Goal: Task Accomplishment & Management: Use online tool/utility

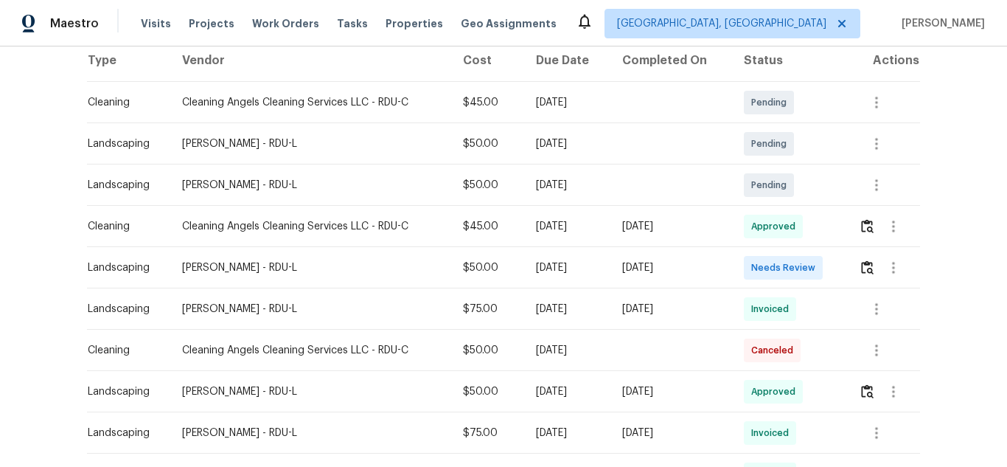
scroll to position [295, 0]
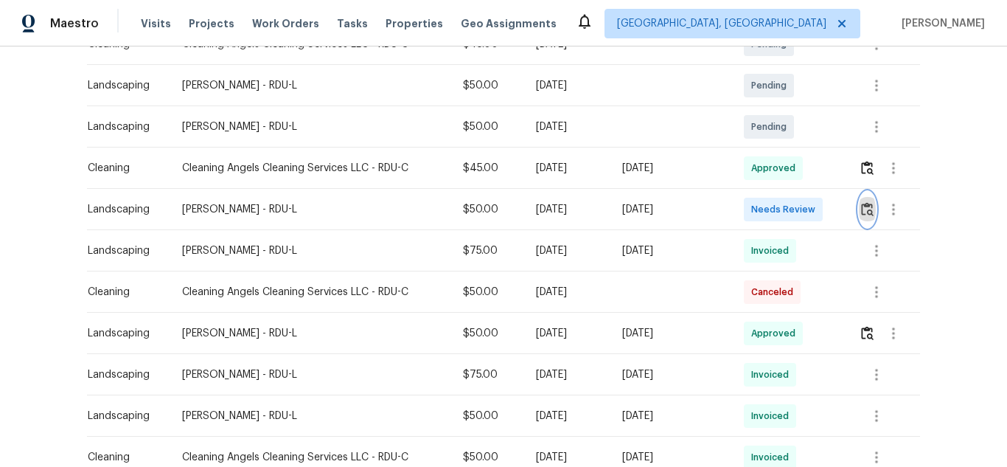
click at [861, 208] on img "button" at bounding box center [867, 209] width 13 height 14
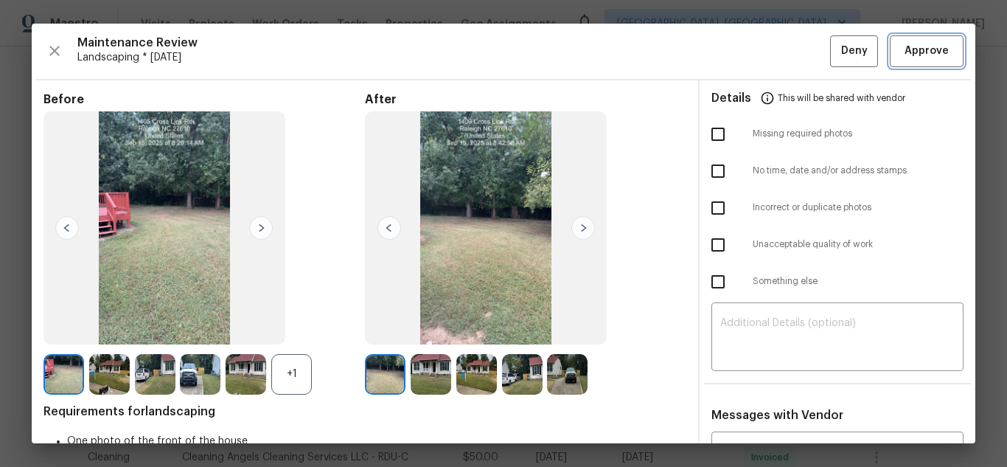
click at [890, 46] on button "Approve" at bounding box center [927, 51] width 74 height 32
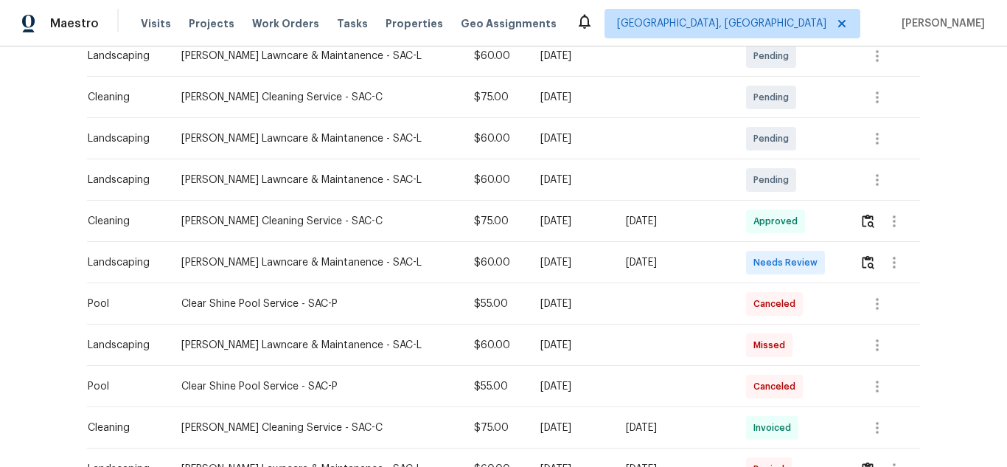
scroll to position [369, 0]
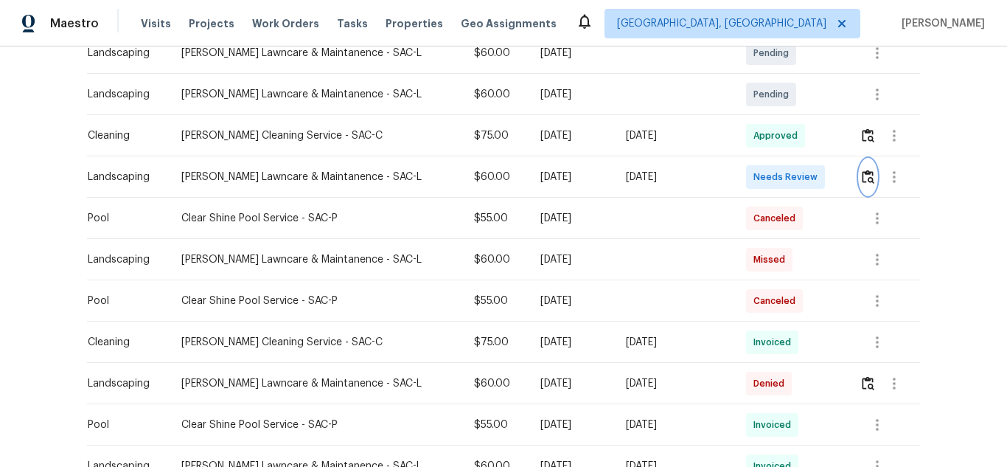
click at [862, 192] on button "button" at bounding box center [868, 176] width 17 height 35
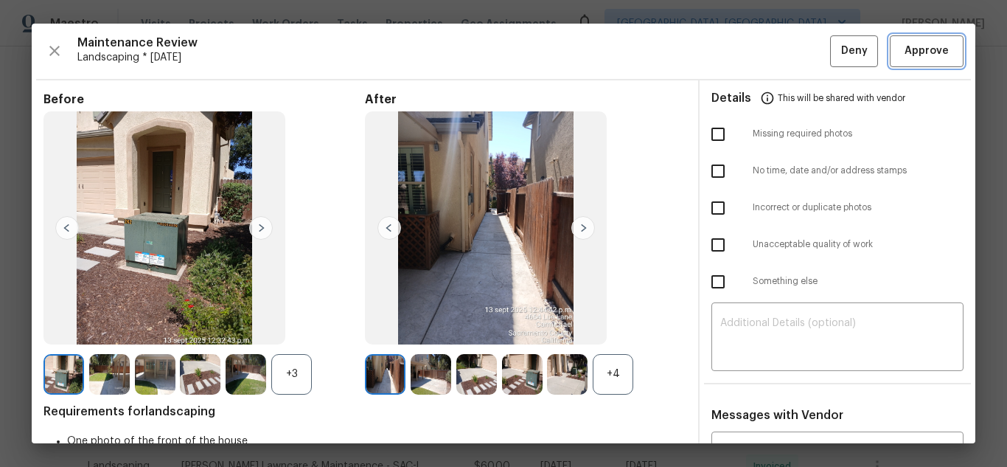
drag, startPoint x: 915, startPoint y: 44, endPoint x: 742, endPoint y: 13, distance: 176.1
click at [914, 45] on span "Approve" at bounding box center [927, 51] width 44 height 18
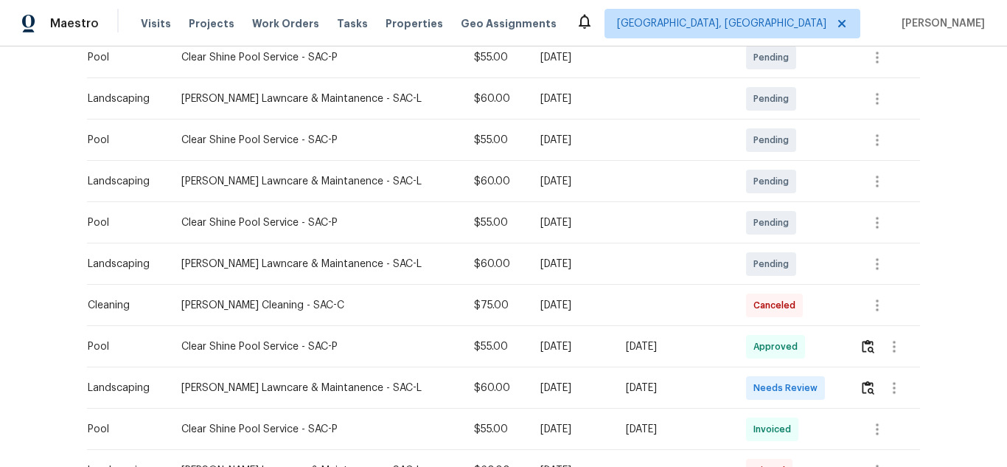
scroll to position [295, 0]
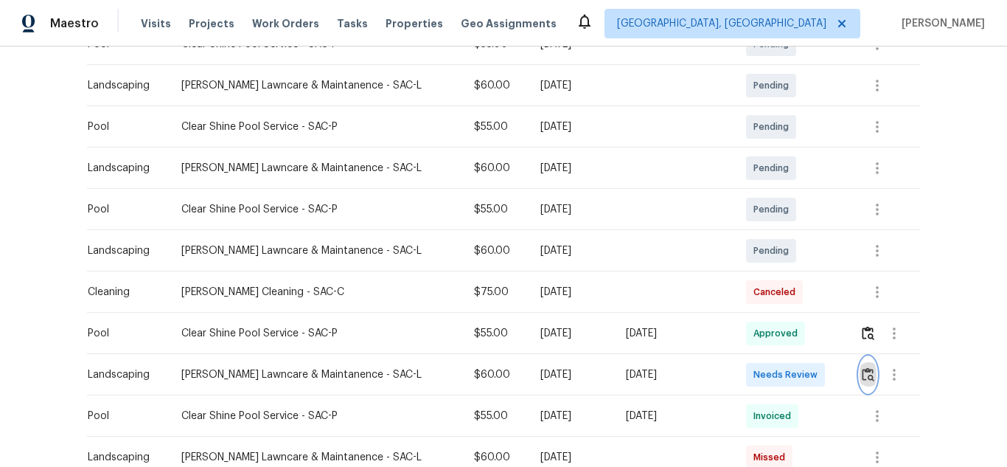
click at [862, 377] on img "button" at bounding box center [868, 374] width 13 height 14
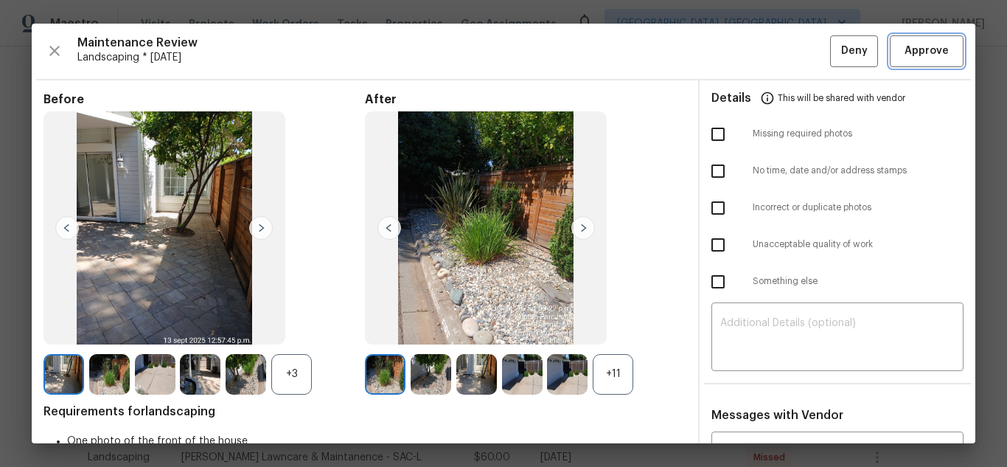
click at [902, 47] on span "Approve" at bounding box center [927, 51] width 50 height 18
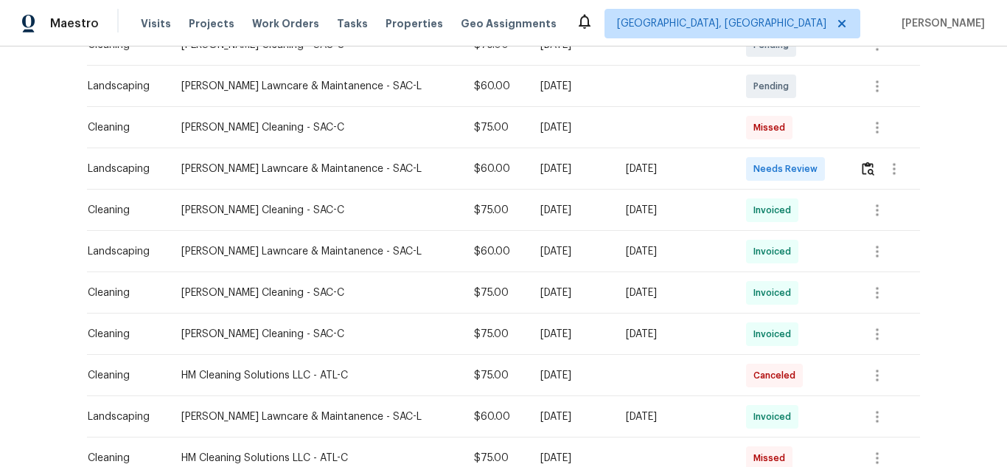
scroll to position [295, 0]
click at [862, 167] on img "button" at bounding box center [868, 168] width 13 height 14
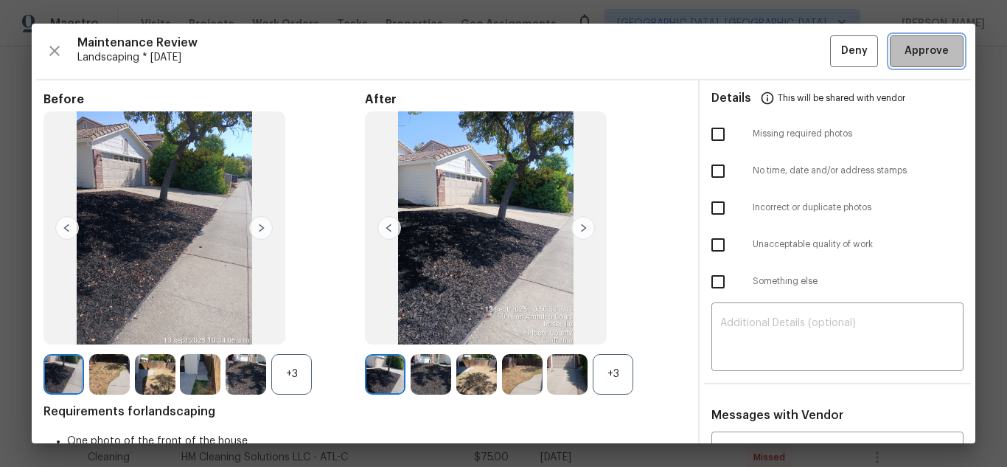
click at [944, 48] on button "Approve" at bounding box center [927, 51] width 74 height 32
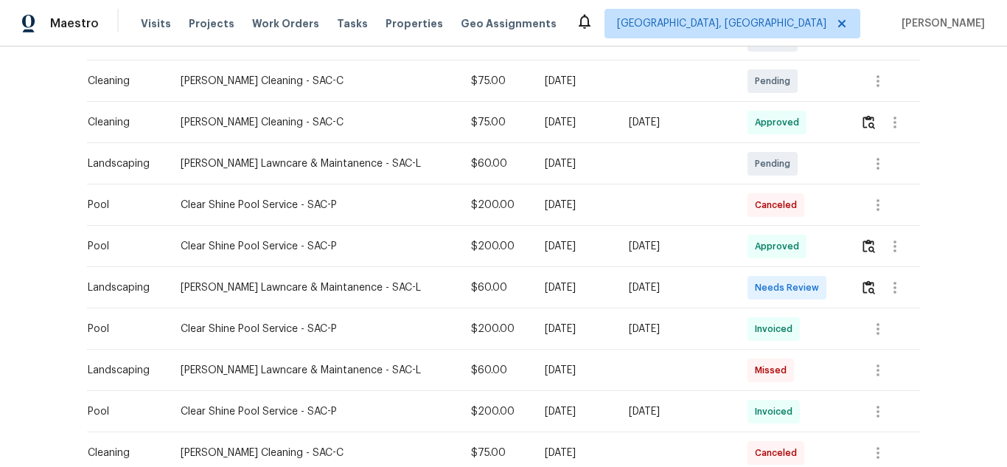
scroll to position [590, 0]
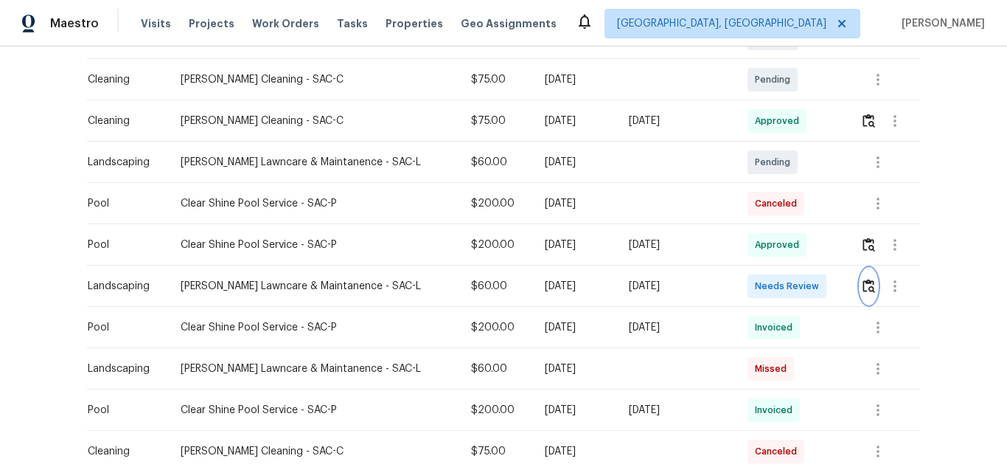
click at [860, 294] on button "button" at bounding box center [868, 285] width 17 height 35
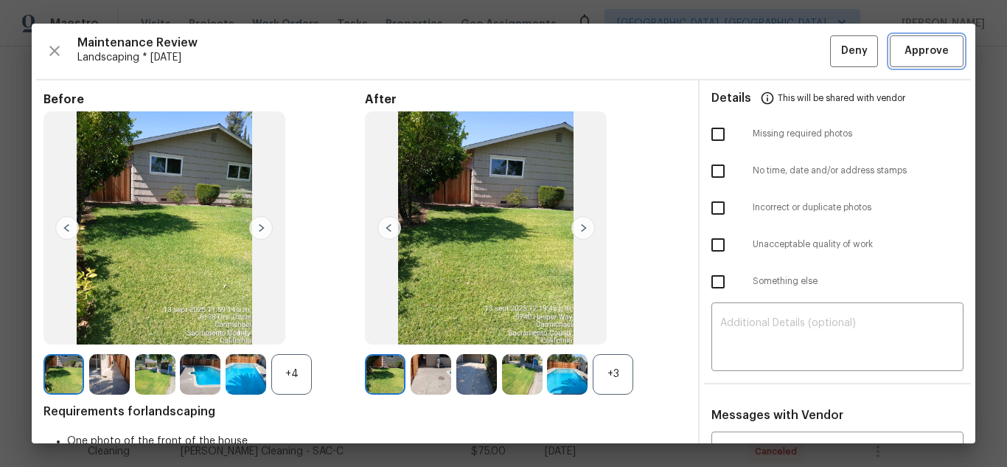
drag, startPoint x: 917, startPoint y: 51, endPoint x: 849, endPoint y: 38, distance: 69.0
click at [918, 52] on span "Approve" at bounding box center [927, 51] width 44 height 18
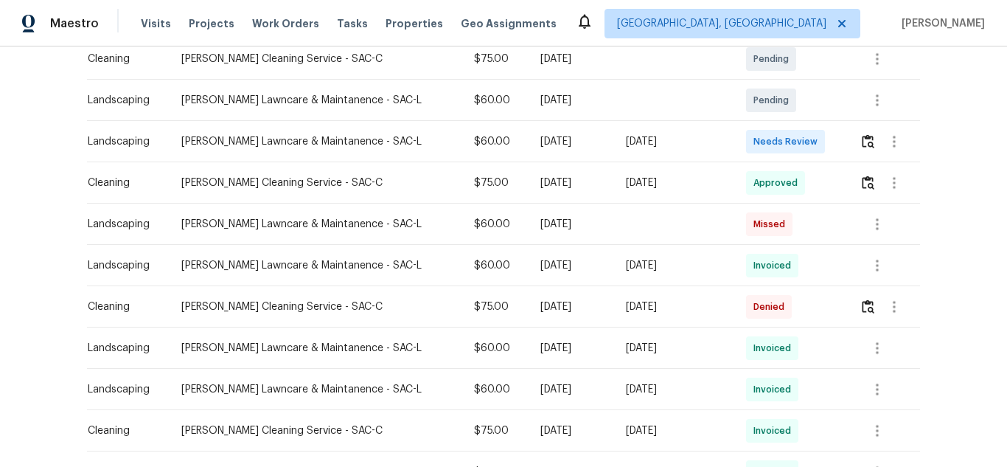
scroll to position [369, 0]
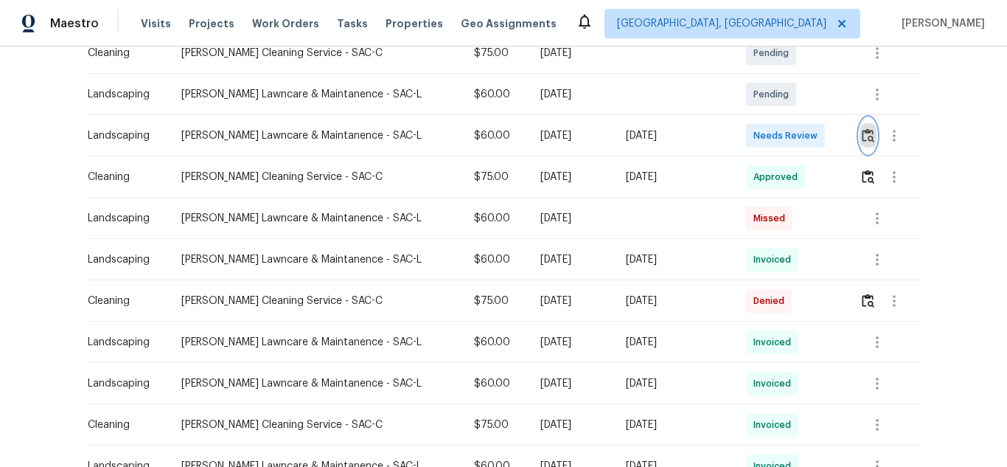
click at [862, 139] on img "button" at bounding box center [868, 135] width 13 height 14
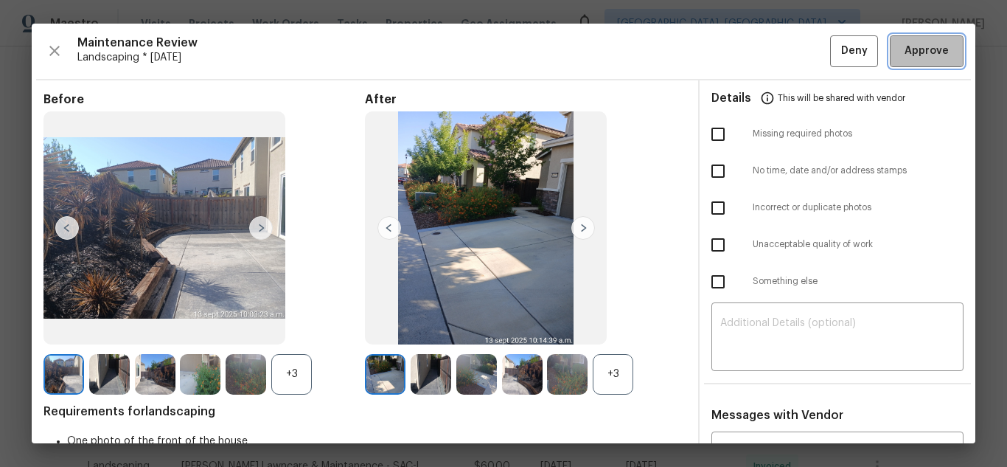
drag, startPoint x: 913, startPoint y: 49, endPoint x: 715, endPoint y: 10, distance: 202.1
click at [913, 50] on span "Approve" at bounding box center [927, 51] width 44 height 18
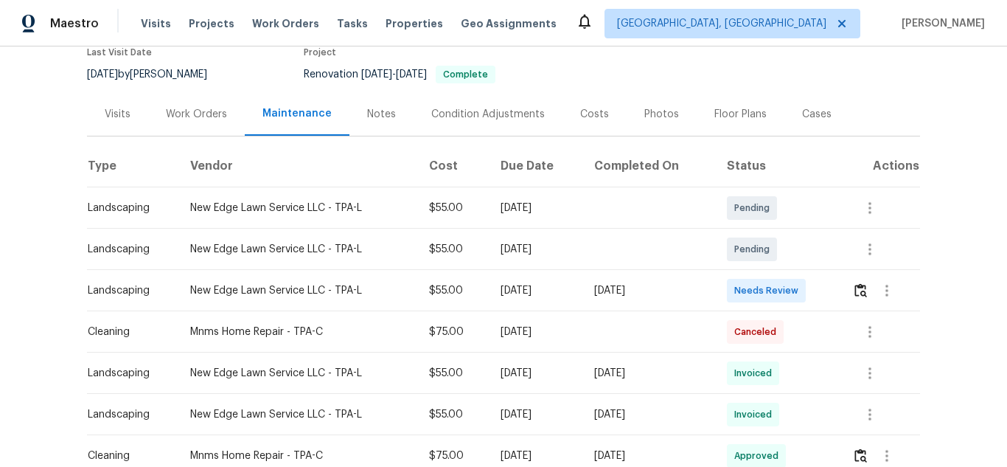
scroll to position [295, 0]
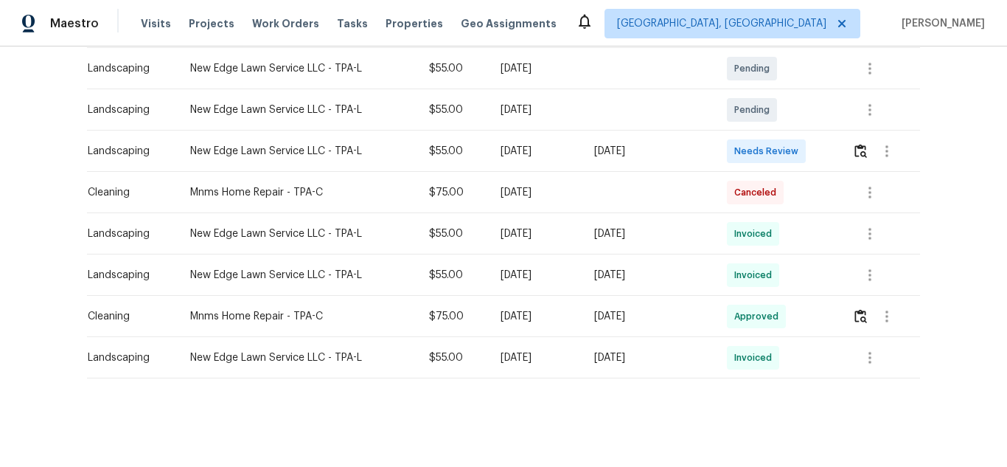
click at [848, 138] on td at bounding box center [880, 150] width 80 height 41
click at [858, 144] on img "button" at bounding box center [860, 151] width 13 height 14
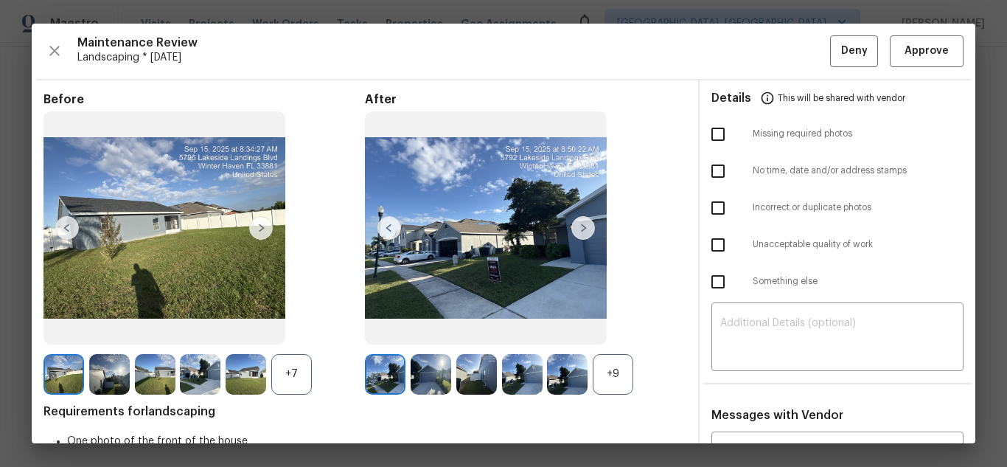
click at [867, 52] on div "Maintenance Review Landscaping * Mon, Sep 15 Deny Approve" at bounding box center [503, 51] width 920 height 32
click at [902, 52] on span "Approve" at bounding box center [927, 51] width 50 height 18
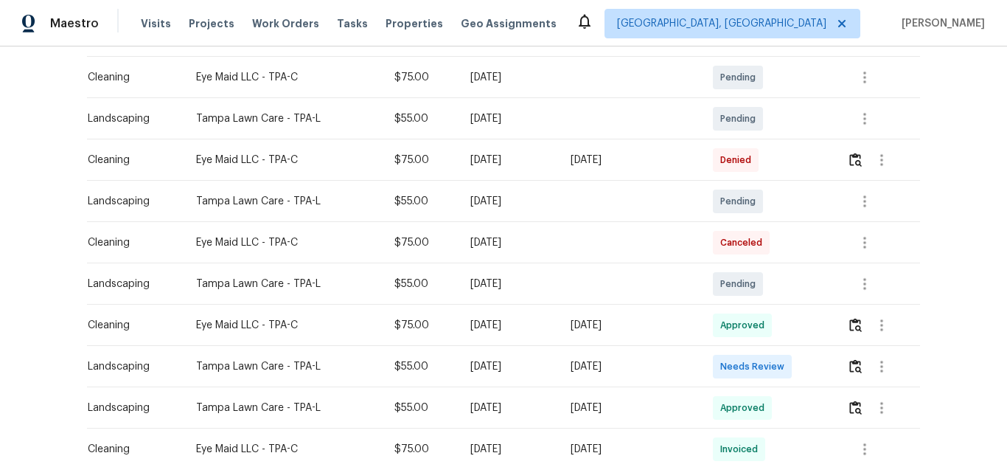
scroll to position [295, 0]
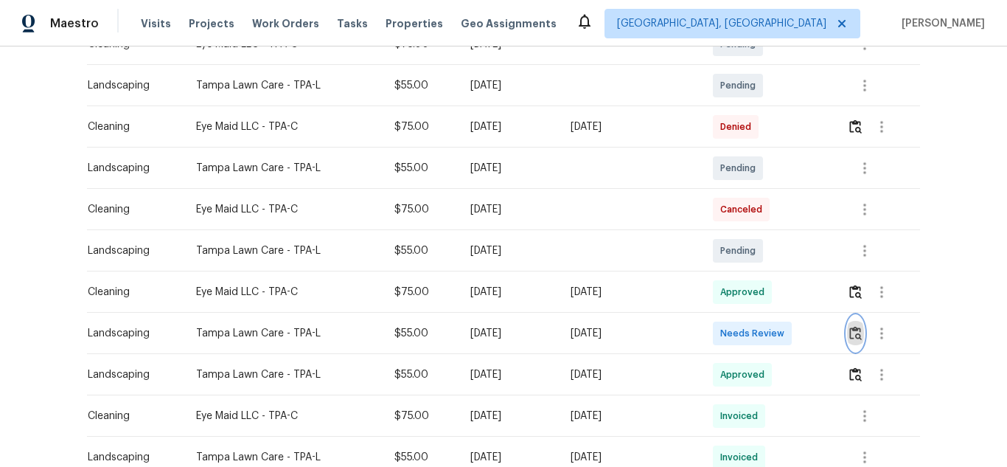
click at [857, 331] on img "button" at bounding box center [855, 333] width 13 height 14
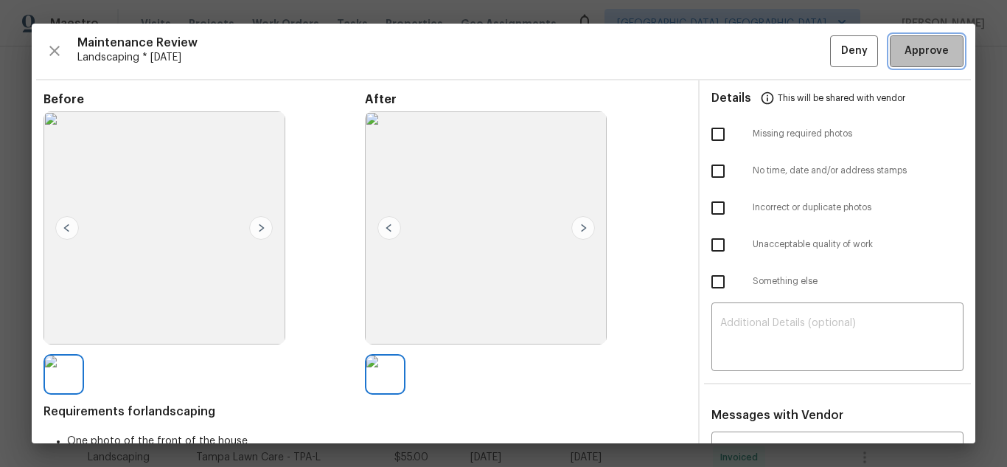
click at [905, 51] on span "Approve" at bounding box center [927, 51] width 44 height 18
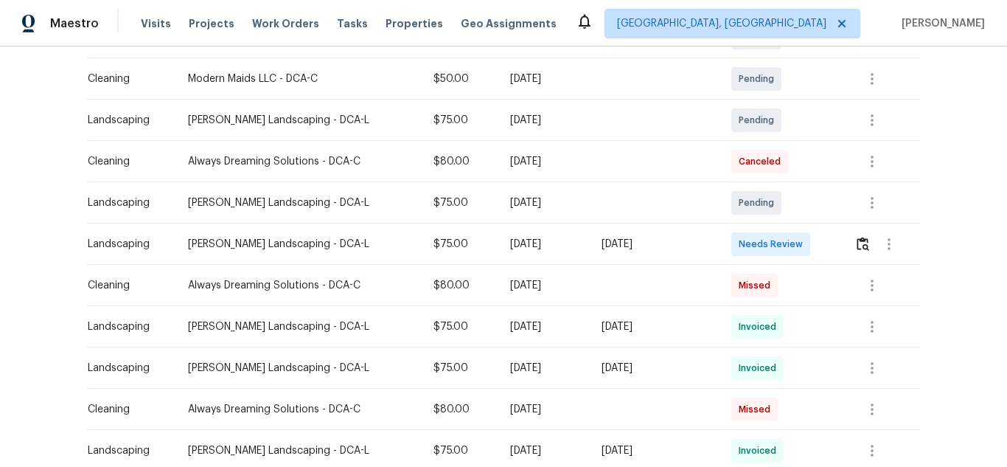
scroll to position [369, 0]
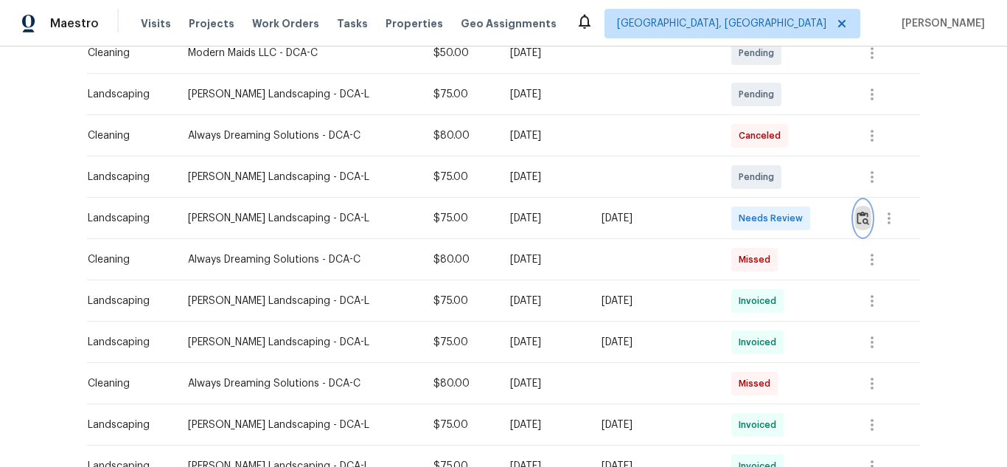
click at [864, 223] on img "button" at bounding box center [863, 218] width 13 height 14
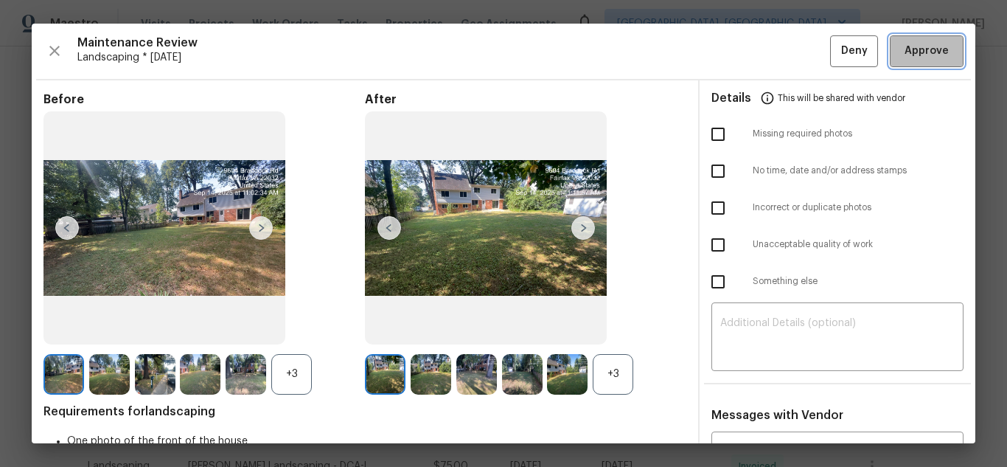
click at [922, 63] on button "Approve" at bounding box center [927, 51] width 74 height 32
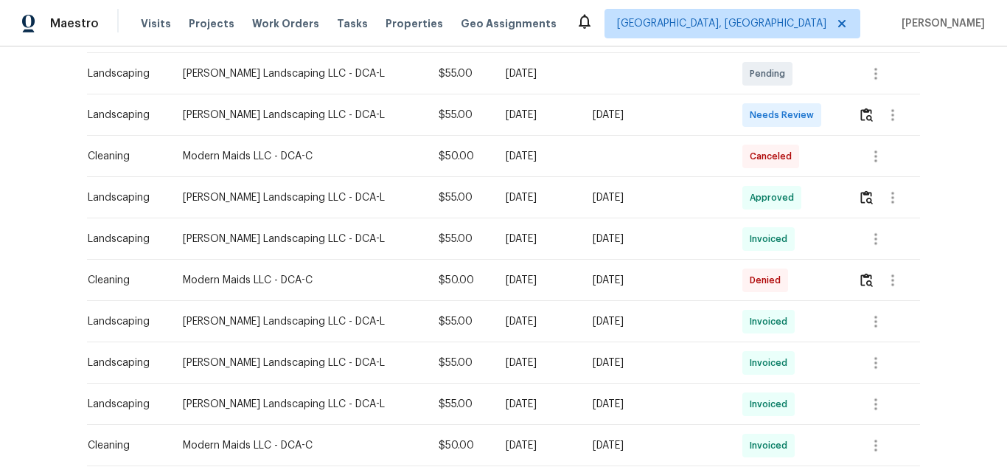
scroll to position [369, 0]
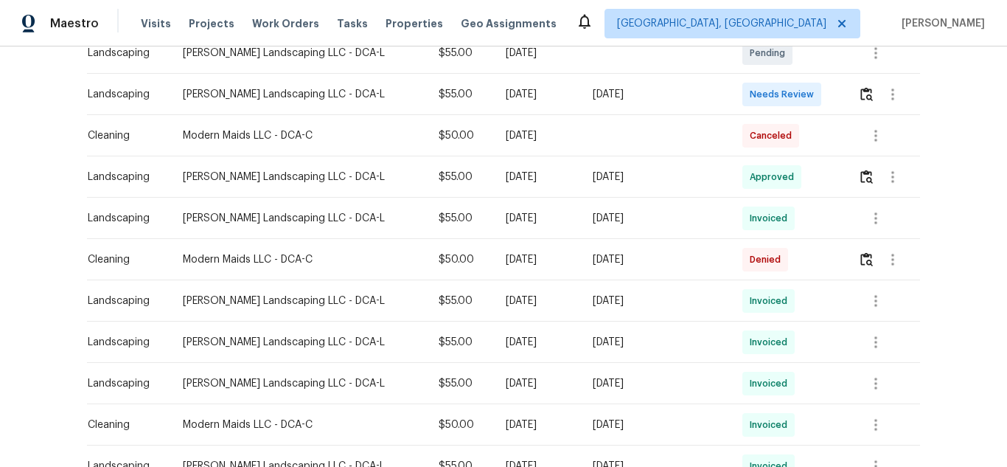
click at [846, 99] on td at bounding box center [883, 94] width 74 height 41
click at [860, 91] on img "button" at bounding box center [866, 94] width 13 height 14
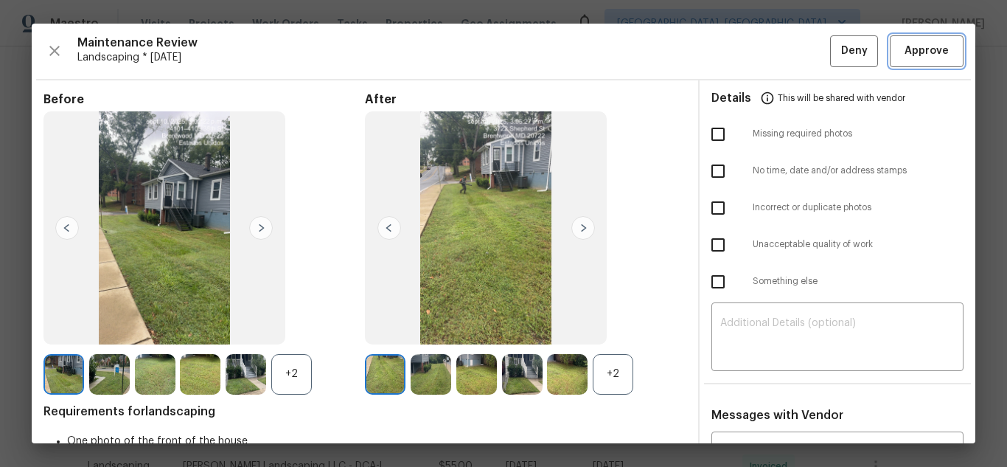
click at [914, 50] on span "Approve" at bounding box center [927, 51] width 44 height 18
